Goal: Communication & Community: Answer question/provide support

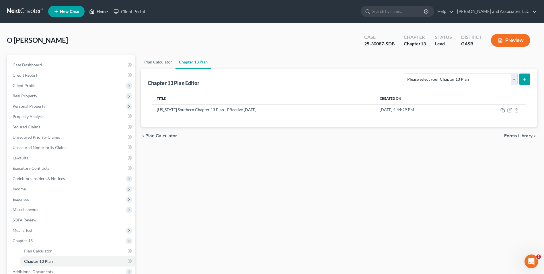
click at [98, 11] on link "Home" at bounding box center [98, 11] width 24 height 10
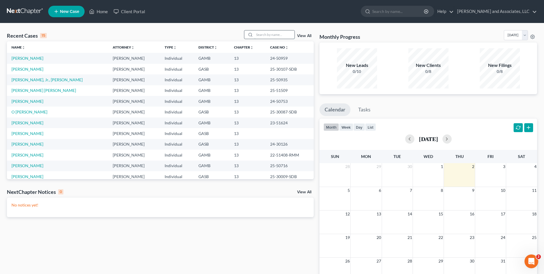
click at [271, 32] on input "search" at bounding box center [275, 34] width 40 height 8
type input "[PERSON_NAME]"
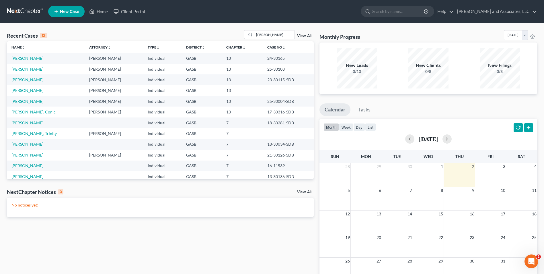
click at [32, 67] on link "[PERSON_NAME]" at bounding box center [27, 69] width 32 height 5
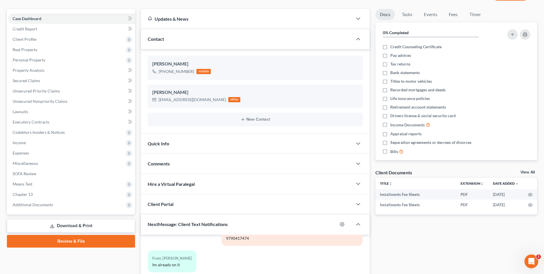
scroll to position [157, 0]
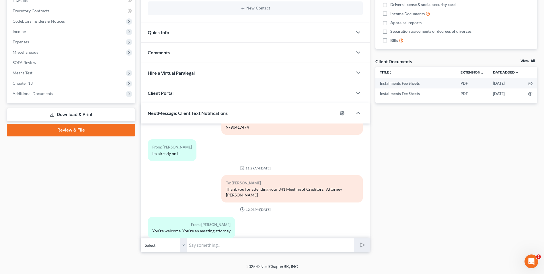
click at [221, 244] on input "text" at bounding box center [270, 245] width 167 height 14
type input "Good Morning, [PERSON_NAME]. This is Attorney [PERSON_NAME]. The Trustee's offi…"
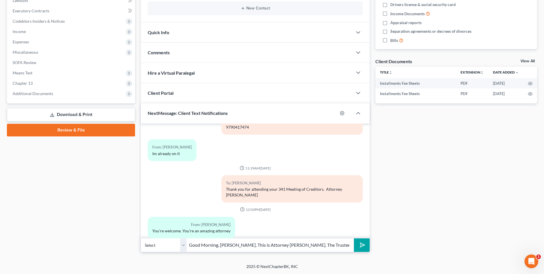
click at [362, 242] on icon "submit" at bounding box center [362, 245] width 8 height 8
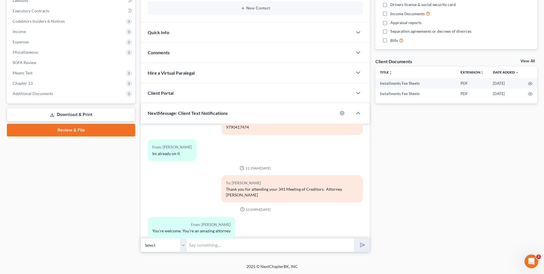
click at [290, 245] on input "text" at bounding box center [270, 245] width 167 height 14
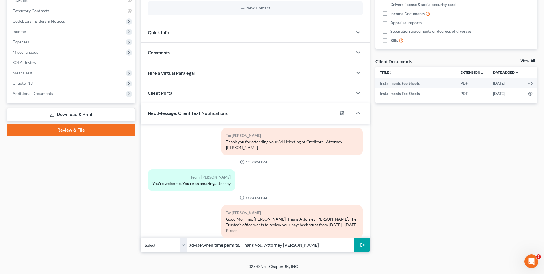
click at [243, 245] on input "advise when time permits. Thank you. Attorney [PERSON_NAME]" at bounding box center [270, 245] width 167 height 14
type input "advise when time permits. I recall that you worked for temp agencies. Thank you…"
click at [362, 245] on line "submit" at bounding box center [363, 245] width 4 height 4
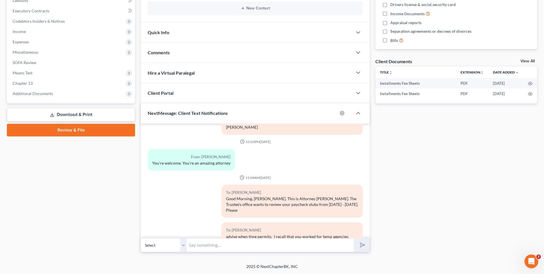
scroll to position [1590, 0]
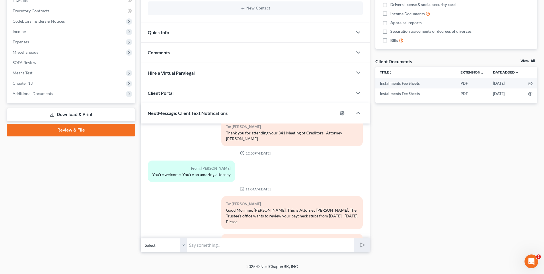
click at [232, 160] on div "From: [PERSON_NAME] You're welcome. You're an amazing attorney" at bounding box center [192, 171] width 88 height 22
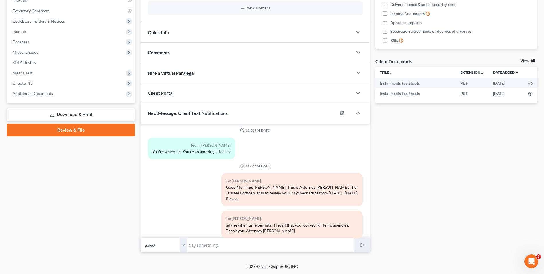
scroll to position [0, 0]
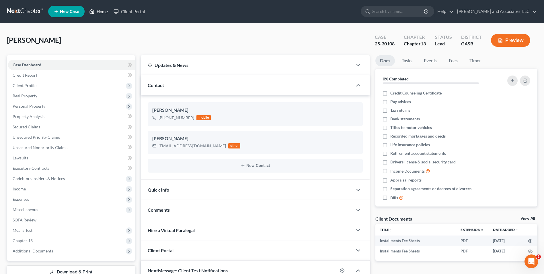
click at [98, 9] on link "Home" at bounding box center [98, 11] width 24 height 10
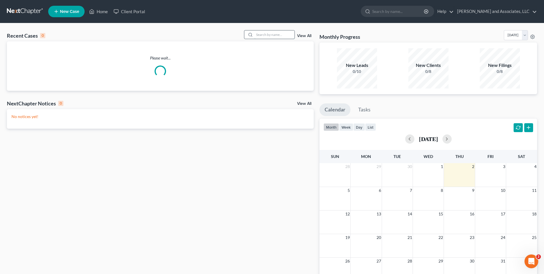
click at [267, 36] on input "search" at bounding box center [275, 34] width 40 height 8
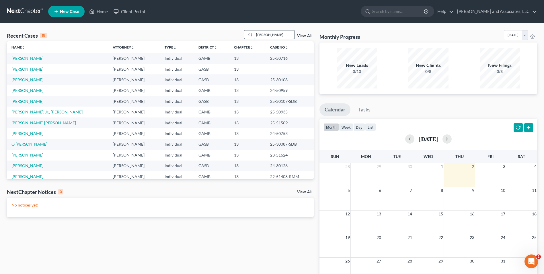
type input "[PERSON_NAME]"
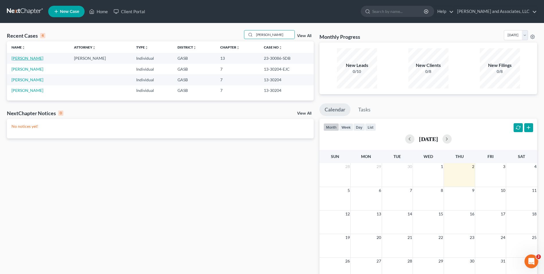
click at [27, 59] on link "[PERSON_NAME]" at bounding box center [27, 58] width 32 height 5
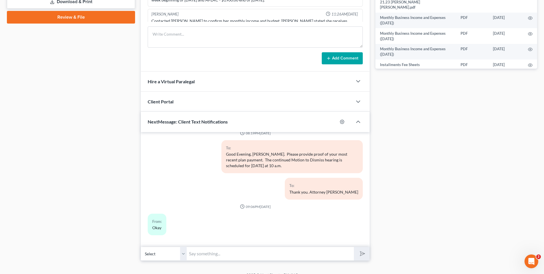
scroll to position [279, 0]
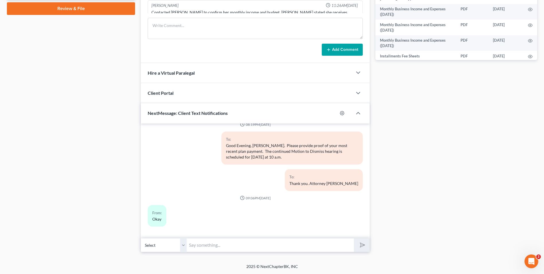
click at [222, 243] on input "text" at bounding box center [270, 245] width 167 height 14
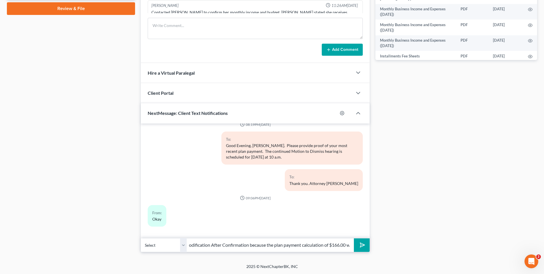
scroll to position [0, 160]
type input "Good Morning, [PERSON_NAME]. The Trustee's office filed an objection to the Mod…"
click at [362, 245] on icon "submit" at bounding box center [362, 245] width 8 height 8
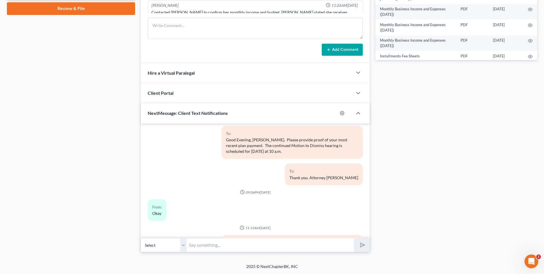
click at [251, 243] on input "text" at bounding box center [270, 245] width 167 height 14
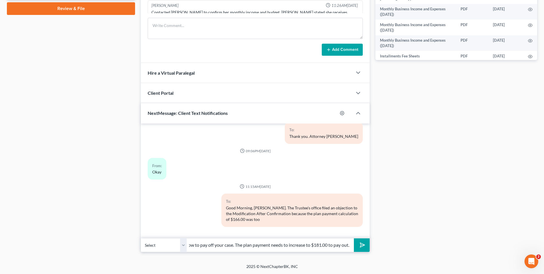
scroll to position [0, 6]
click at [251, 243] on input "low to pay off your case. The plan payment needs to increase to $181.00 to pay …" at bounding box center [270, 245] width 167 height 14
click at [351, 243] on input "low to pay off your case. The plan payment needs to increase to $181.00 to pay …" at bounding box center [270, 245] width 167 height 14
click at [351, 241] on input "low to pay off your case. The plan payment needs to increase to $181.00 to pay …" at bounding box center [270, 245] width 167 height 14
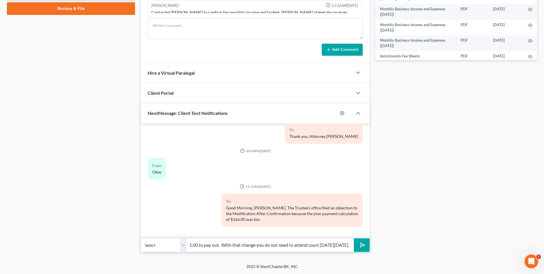
type input "low to pay off your case. The plan payment needs to increase to $181.00 to pay …"
click at [364, 246] on icon "submit" at bounding box center [362, 245] width 8 height 8
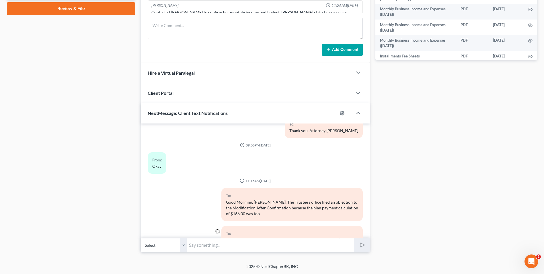
click at [307, 245] on input "text" at bounding box center [270, 245] width 167 height 14
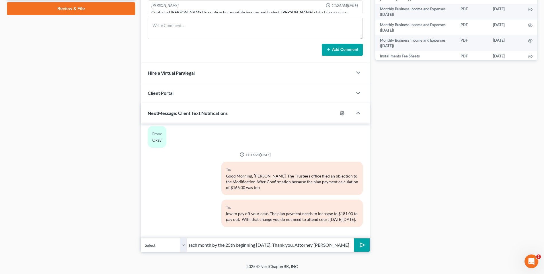
scroll to position [0, 58]
type input "Please pay $181.00 each month by the 25th beginning [DATE]. Thank you. Attorney…"
click at [363, 245] on polygon "submit" at bounding box center [361, 244] width 7 height 7
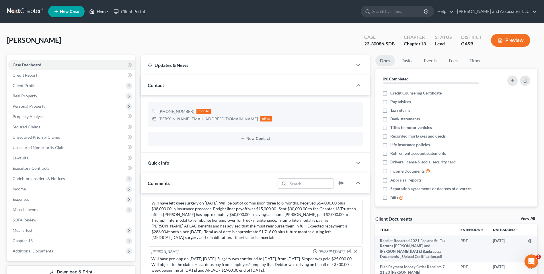
click at [104, 11] on link "Home" at bounding box center [98, 11] width 24 height 10
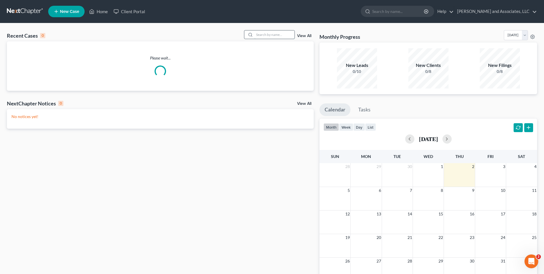
click at [267, 35] on input "search" at bounding box center [275, 34] width 40 height 8
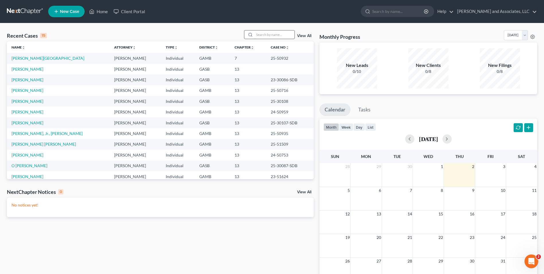
click at [267, 35] on input "search" at bounding box center [275, 34] width 40 height 8
type input "[PERSON_NAME]"
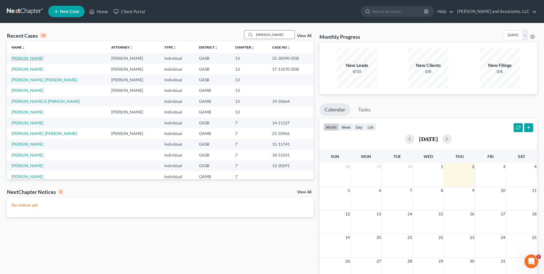
click at [39, 59] on link "[PERSON_NAME]" at bounding box center [27, 58] width 32 height 5
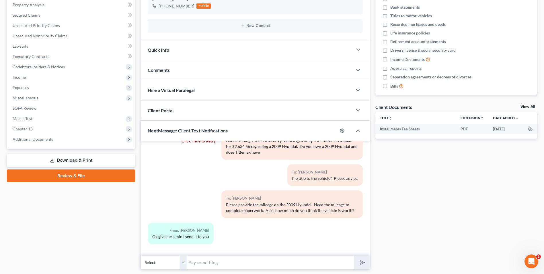
scroll to position [129, 0]
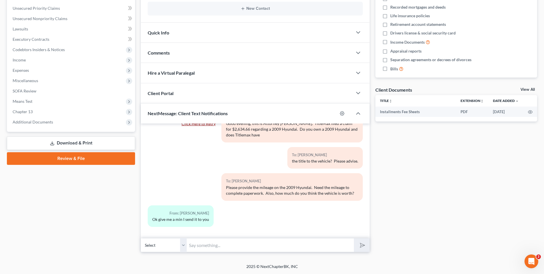
click at [205, 240] on input "text" at bounding box center [270, 245] width 167 height 14
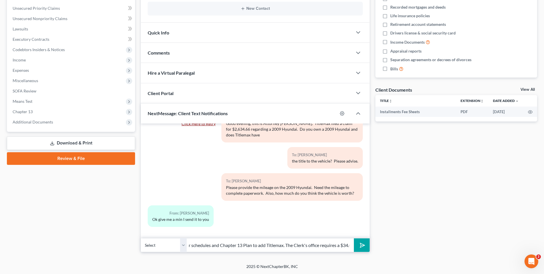
click at [335, 244] on input "Good Morning, [PERSON_NAME]. We need to amend your schedules and Chapter 13 Pla…" at bounding box center [270, 245] width 167 height 14
click at [351, 245] on input "Good Morning, [PERSON_NAME]. We need to amend your schedules and Chapter 13 Pla…" at bounding box center [270, 245] width 167 height 14
type input "Good Morning, [PERSON_NAME]. We need to amend your schedules and Chapter 13 Pla…"
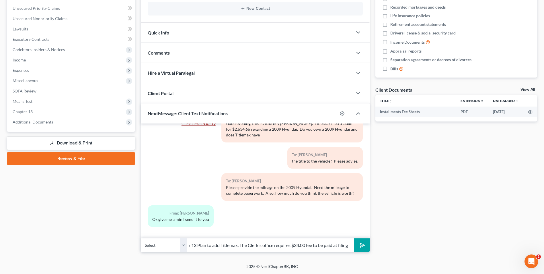
scroll to position [0, 0]
click at [362, 245] on line "submit" at bounding box center [363, 245] width 4 height 4
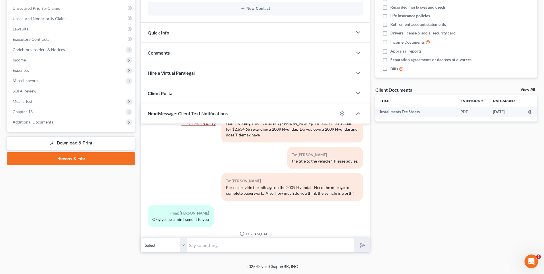
click at [243, 247] on input "text" at bounding box center [270, 245] width 167 height 14
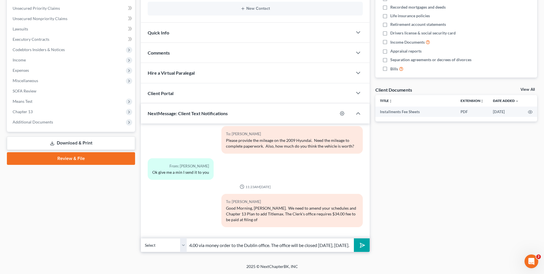
scroll to position [0, 158]
type input "amendment. Please advise when you will be able to pay $34.00 via money order to…"
click at [360, 246] on icon "submit" at bounding box center [362, 245] width 8 height 8
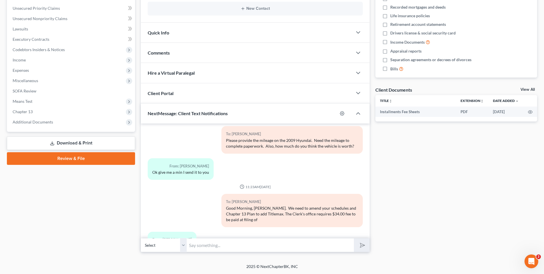
click at [254, 244] on input "text" at bounding box center [270, 245] width 167 height 14
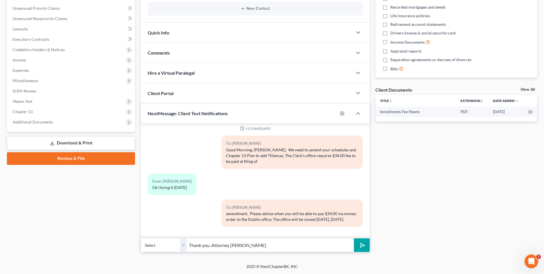
type input "Thank you. Attorney [PERSON_NAME]"
click at [363, 247] on icon "submit" at bounding box center [362, 245] width 8 height 8
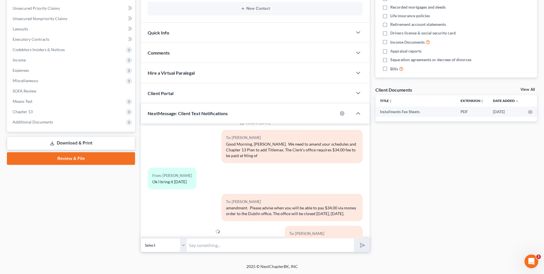
scroll to position [411, 0]
